Goal: Find specific page/section: Find specific page/section

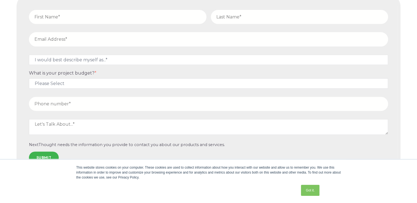
scroll to position [2258, 0]
click at [310, 184] on div "Got it." at bounding box center [310, 191] width 22 height 14
click at [309, 187] on link "Got it." at bounding box center [310, 190] width 18 height 11
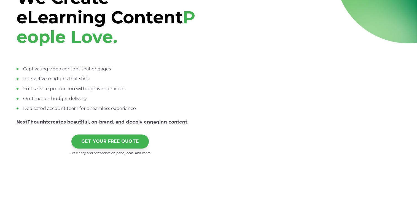
scroll to position [0, 0]
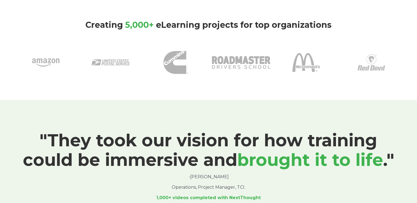
scroll to position [248, 0]
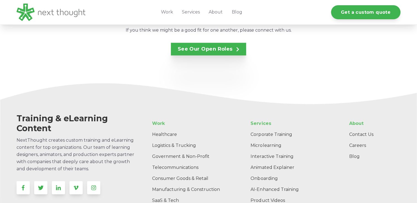
scroll to position [992, 0]
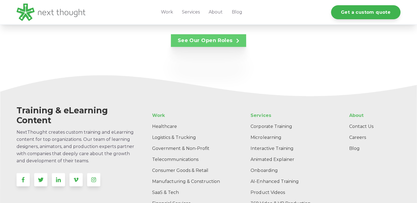
click at [200, 37] on link "See Our Open Roles" at bounding box center [209, 40] width 76 height 13
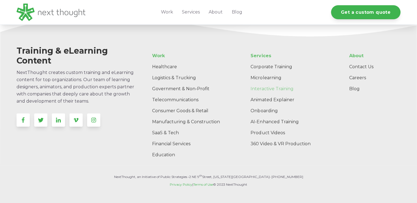
scroll to position [1052, 0]
click at [358, 61] on link "Contact Us" at bounding box center [373, 66] width 56 height 11
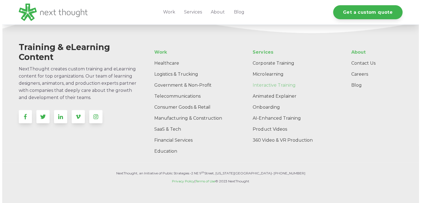
scroll to position [631, 0]
